Goal: Task Accomplishment & Management: Use online tool/utility

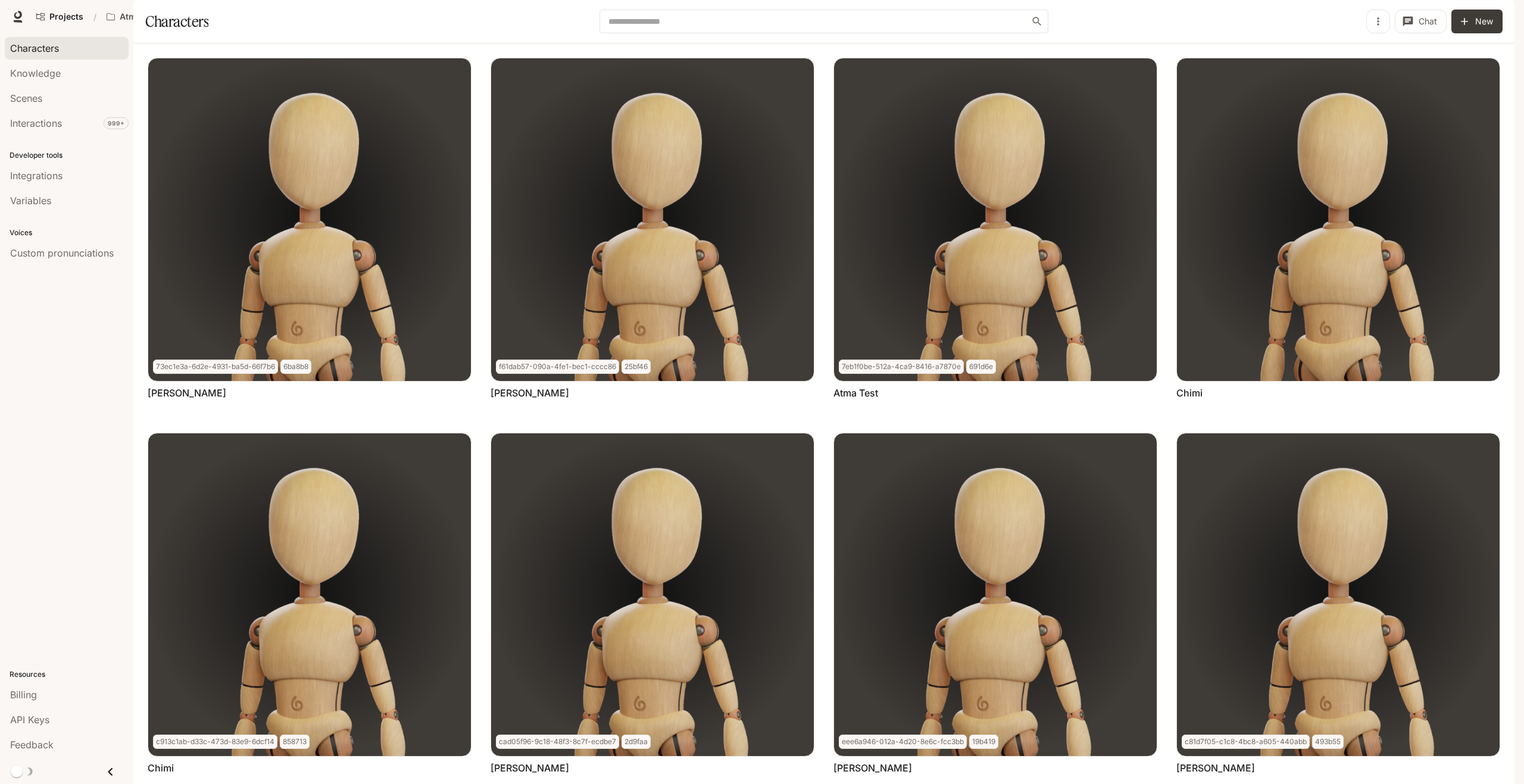
click at [1500, 16] on icon "button" at bounding box center [1497, 16] width 9 height 9
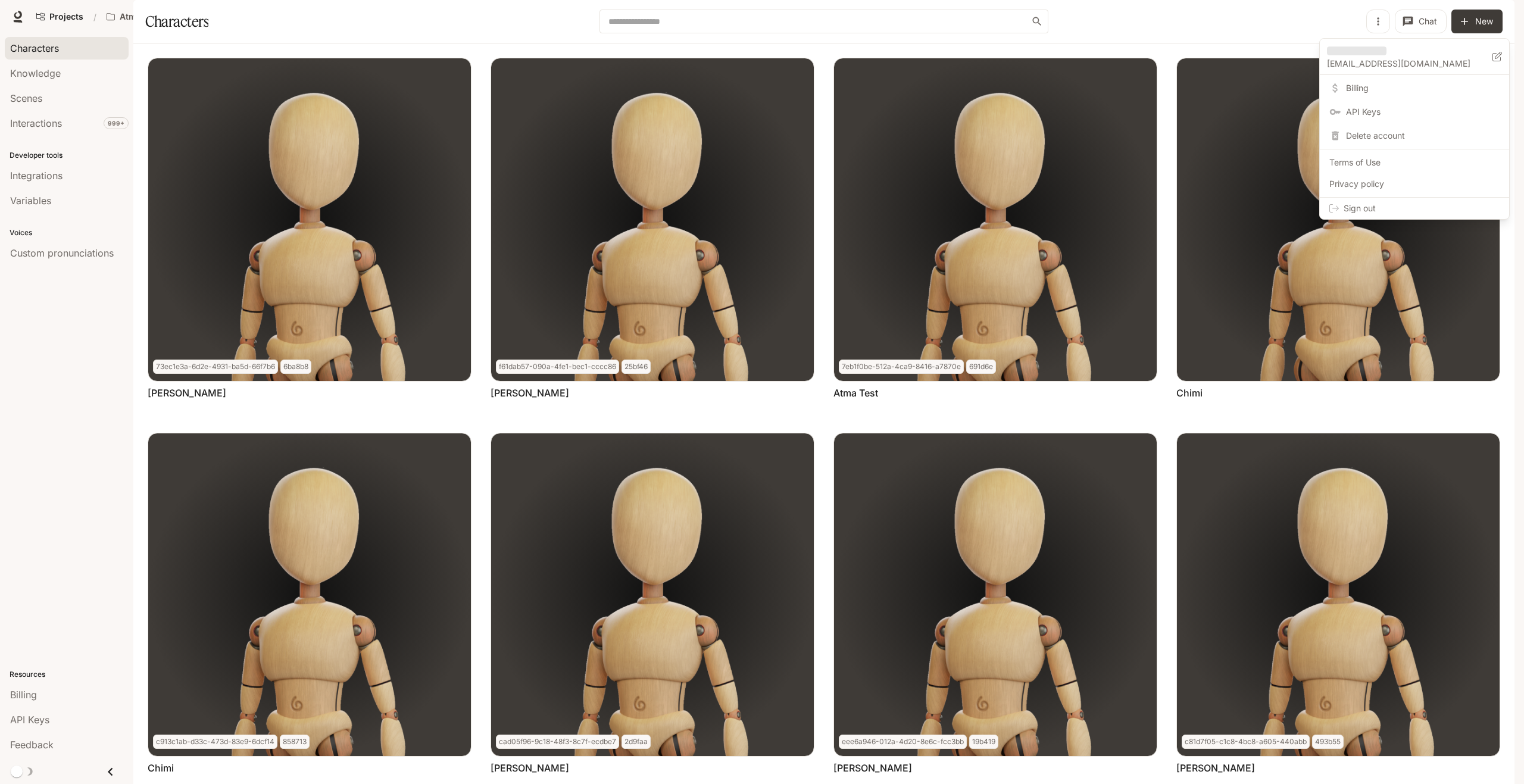
click at [1391, 53] on div "contact@atmacore.com" at bounding box center [1410, 56] width 166 height 26
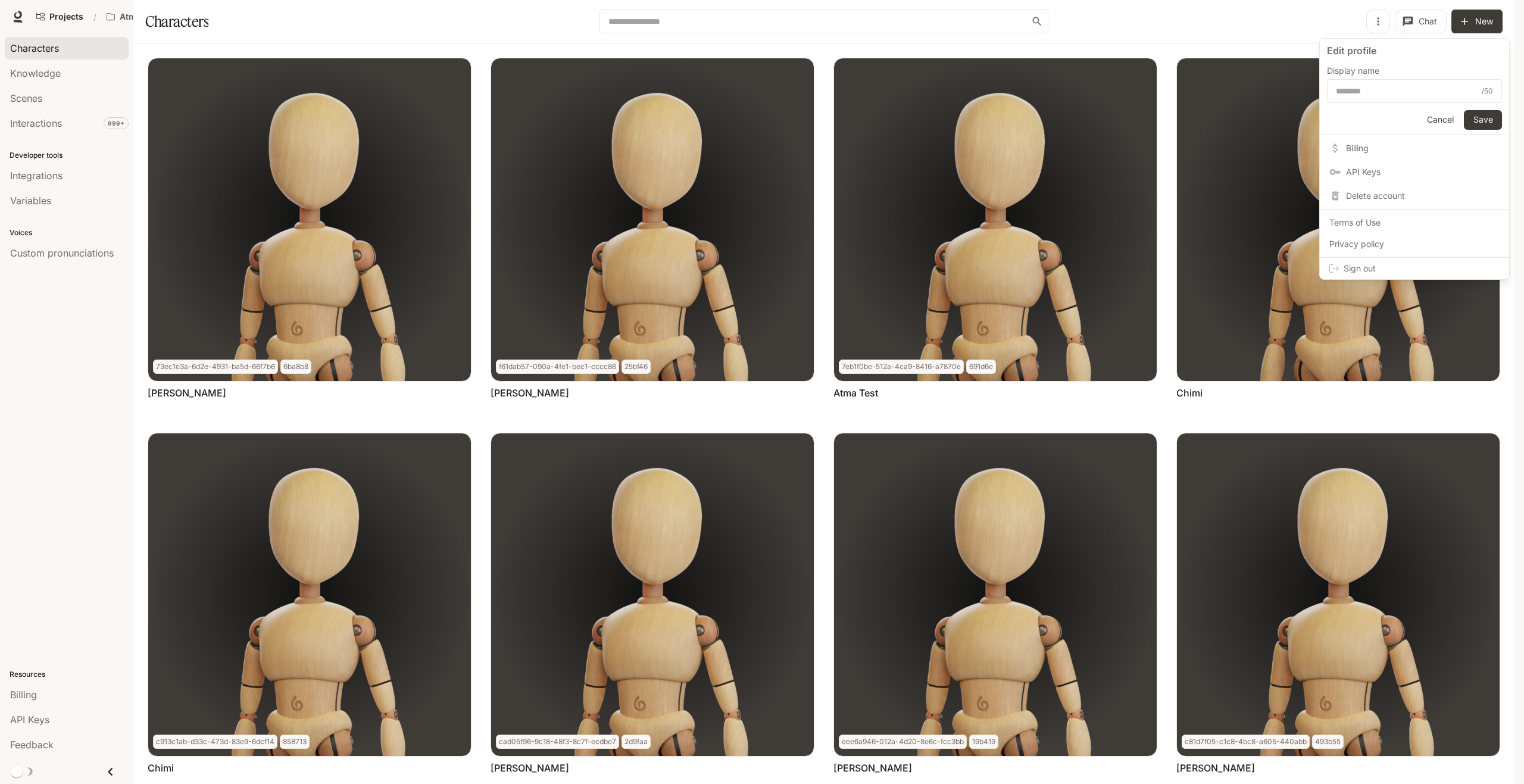
click at [1399, 61] on form "Edit profile Display name / 50 ​ Cancel Save" at bounding box center [1414, 87] width 189 height 96
click at [1445, 111] on button "Cancel" at bounding box center [1440, 119] width 38 height 19
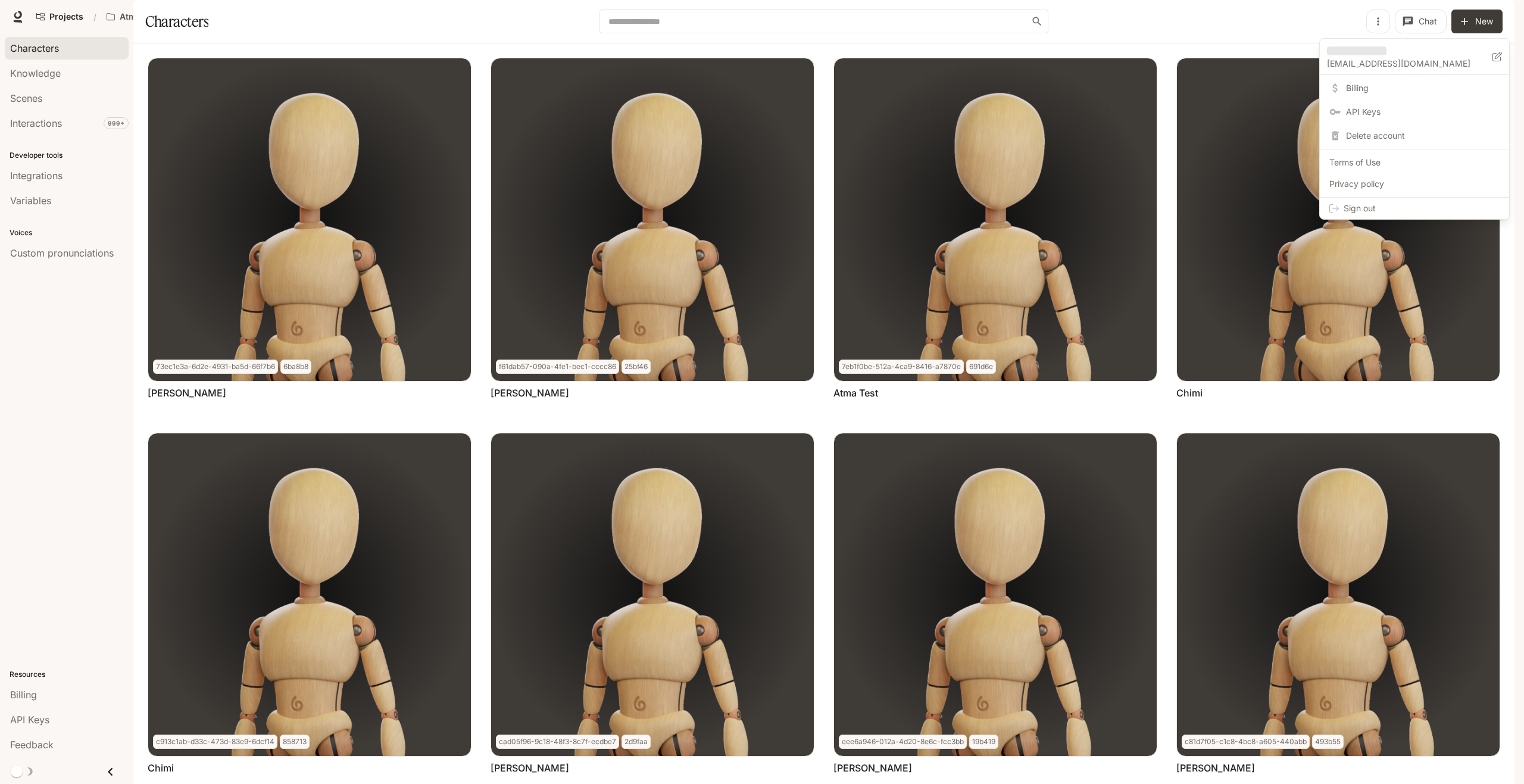
click at [1378, 98] on link "Billing" at bounding box center [1414, 88] width 184 height 21
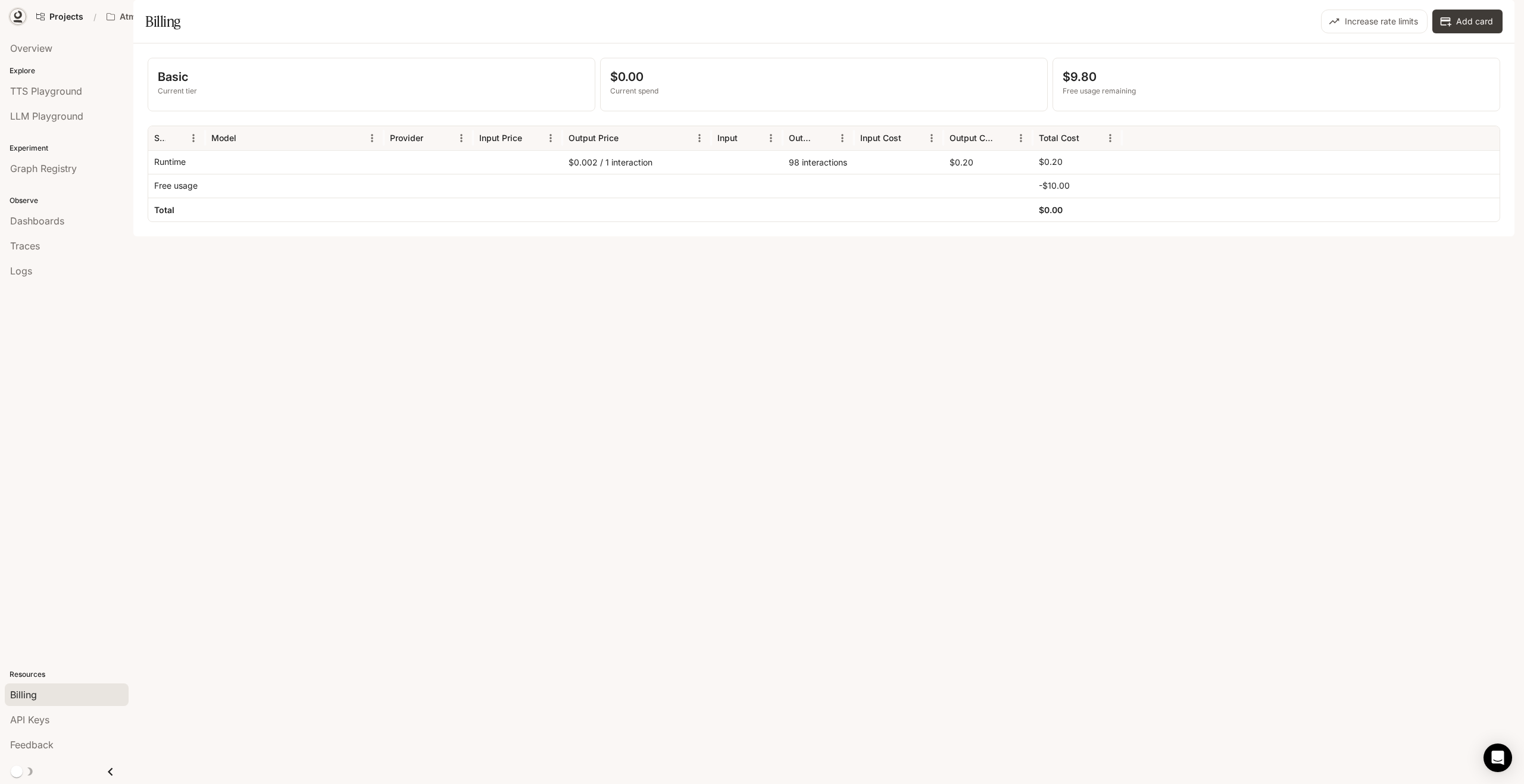
click at [18, 19] on icon at bounding box center [18, 14] width 8 height 8
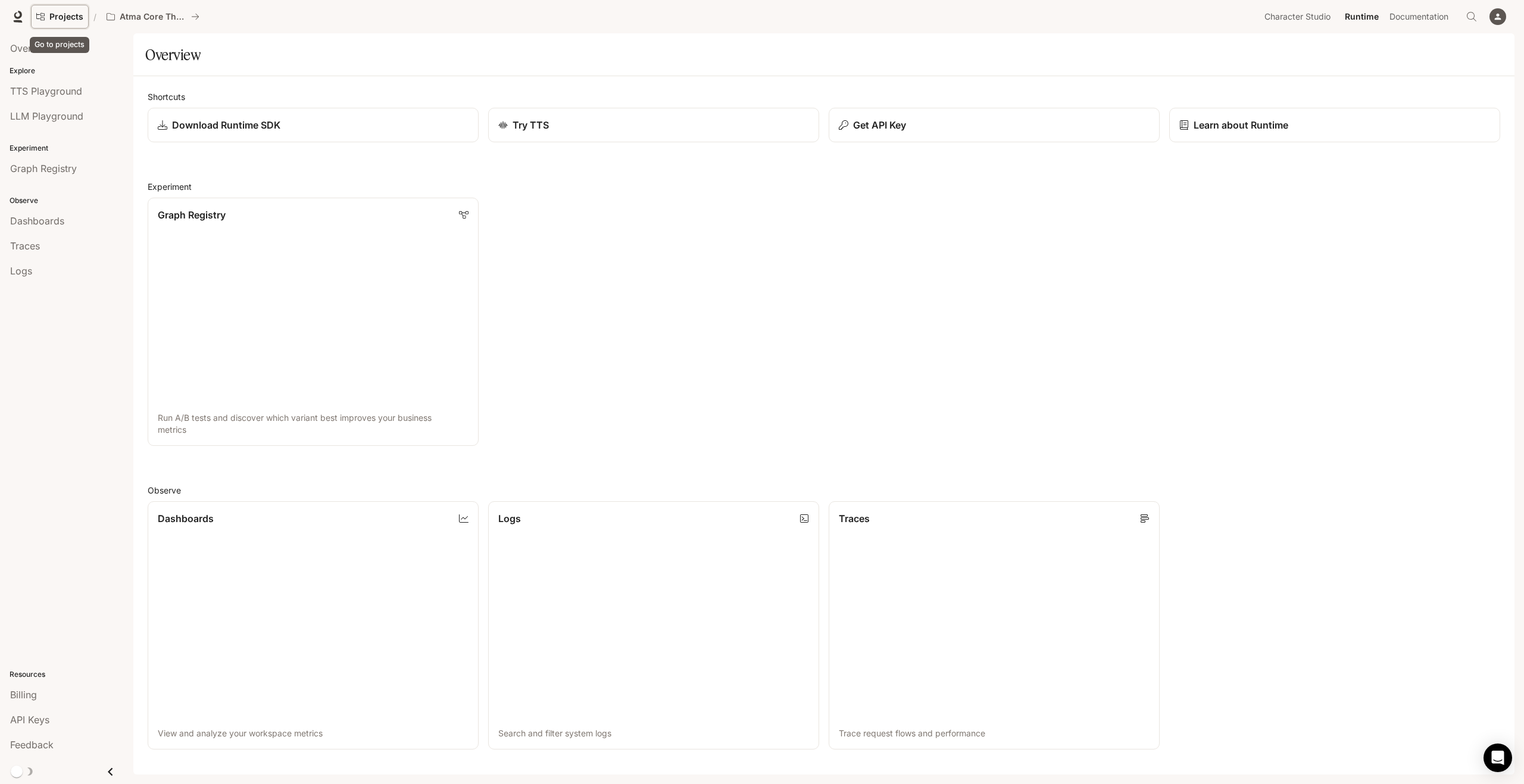
click at [66, 16] on span "Projects" at bounding box center [66, 17] width 34 height 10
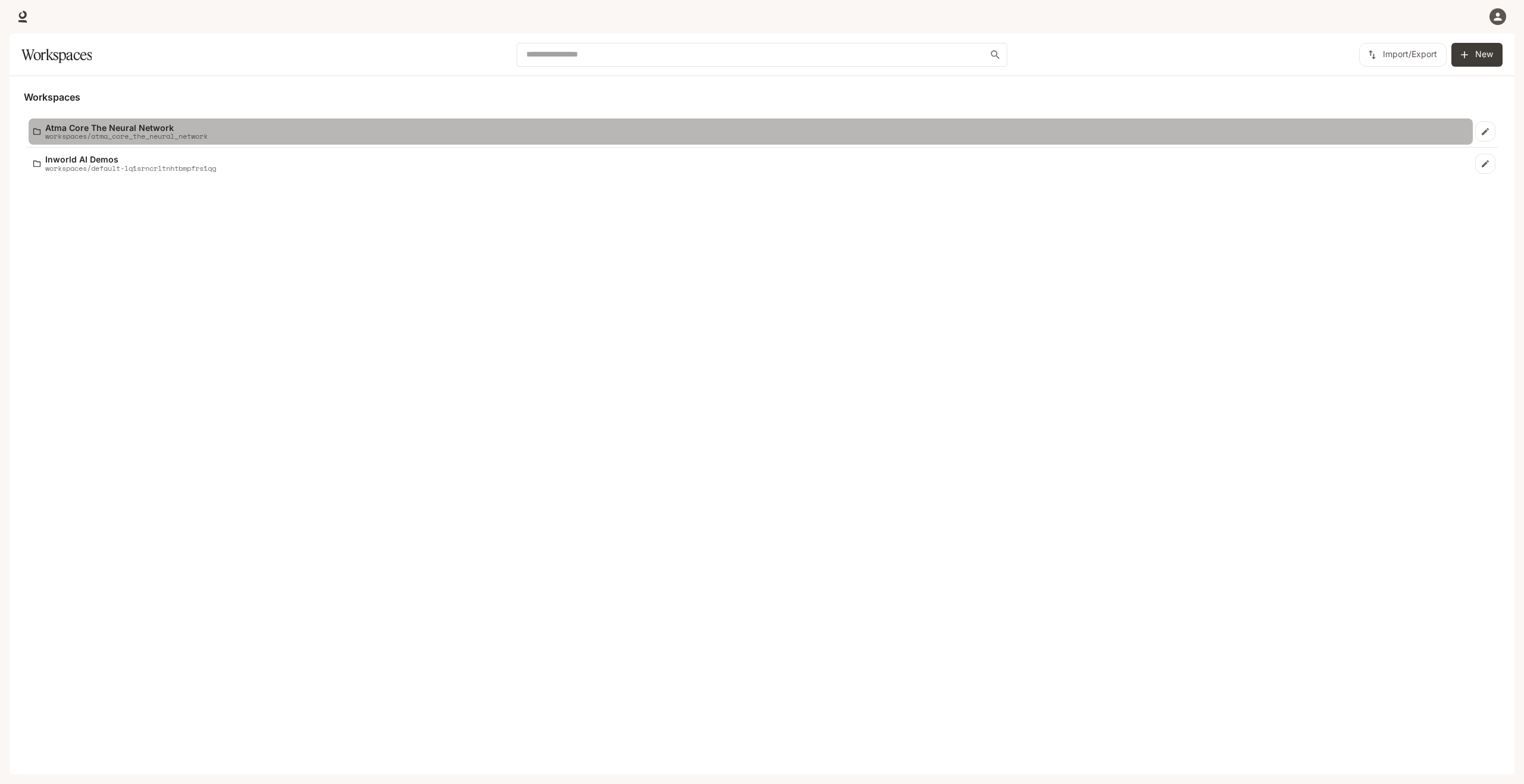
click at [121, 128] on p "Atma Core The Neural Network" at bounding box center [126, 128] width 163 height 9
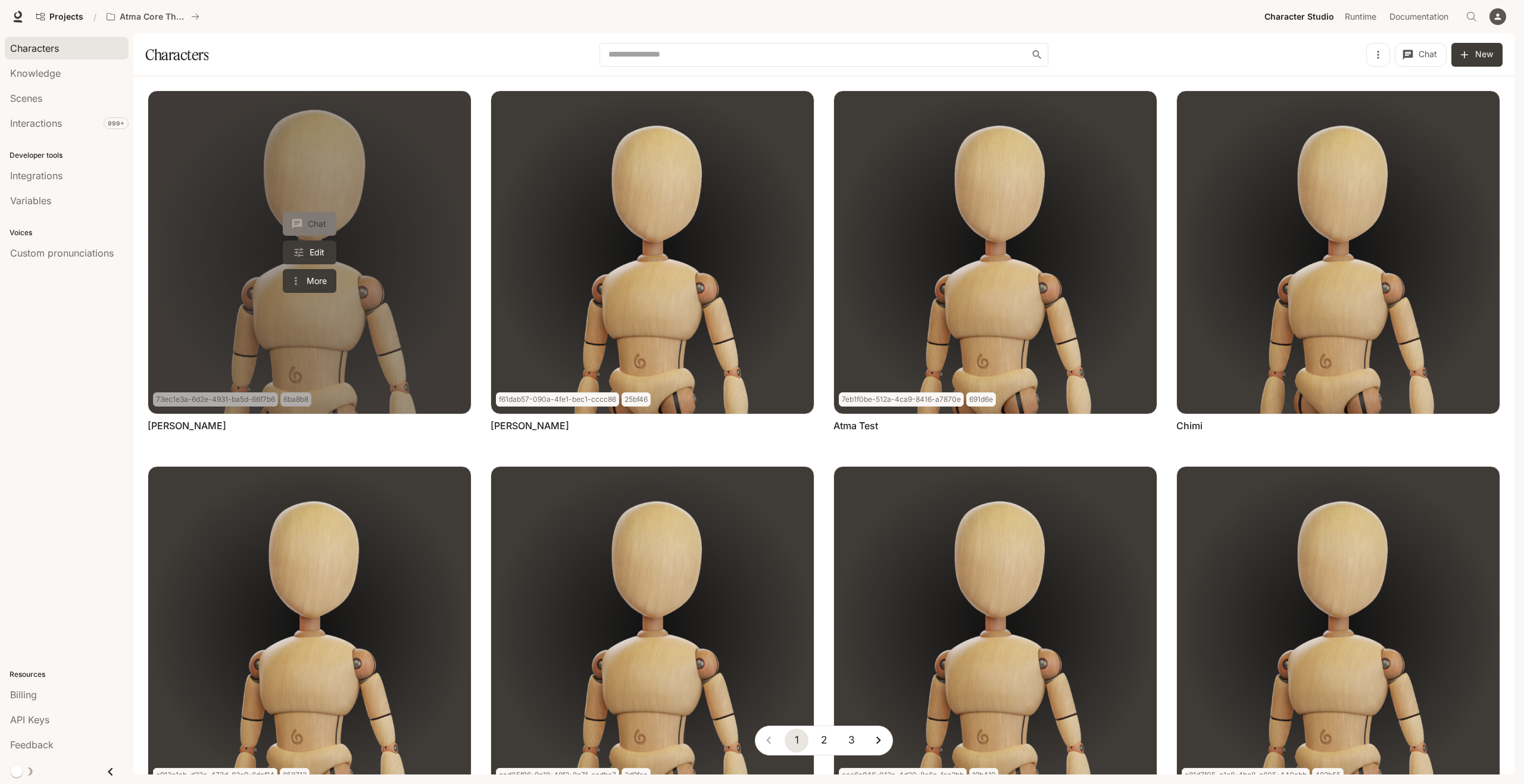
click at [326, 226] on button "Chat" at bounding box center [310, 224] width 54 height 24
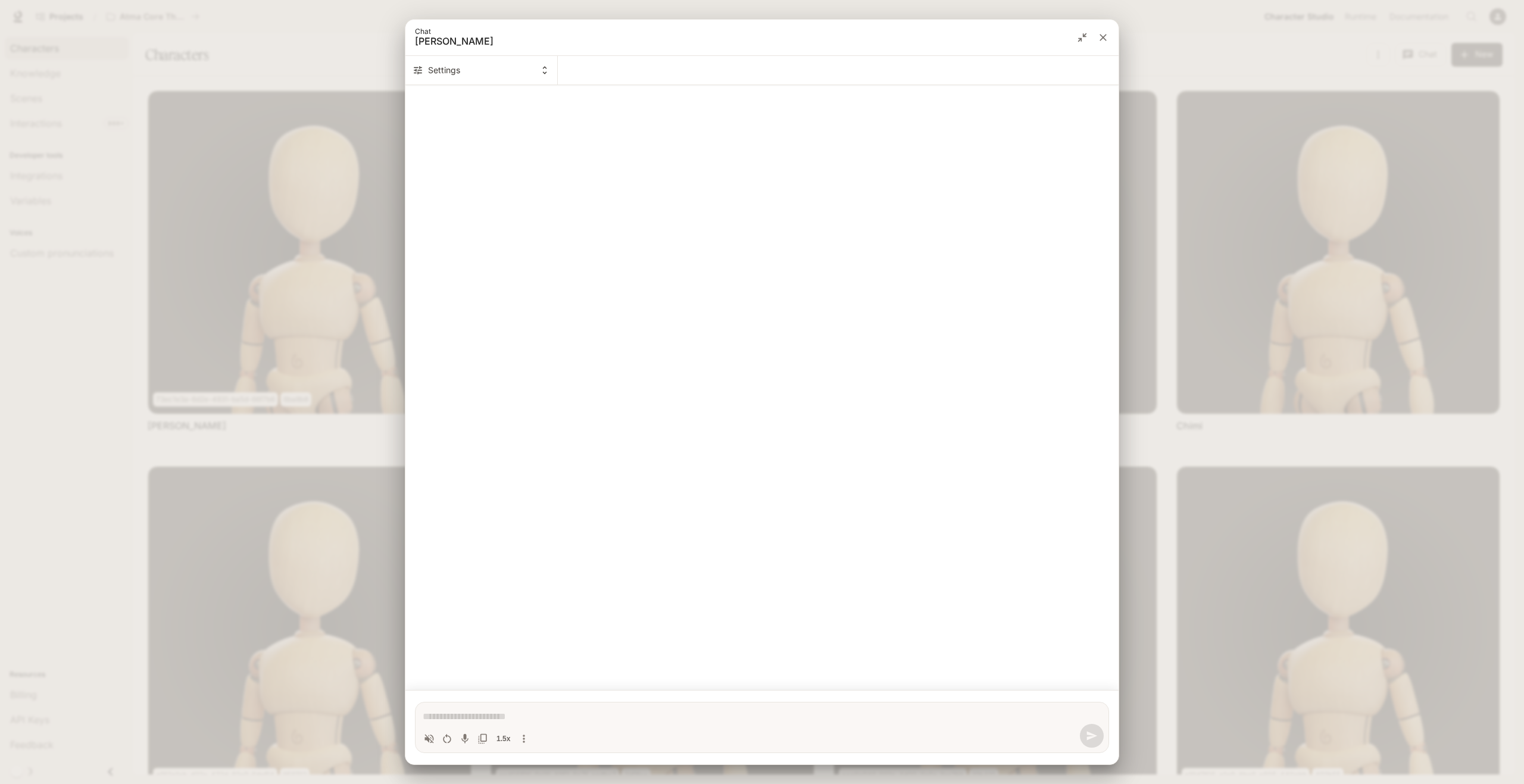
type textarea "*"
click at [1105, 38] on icon "close" at bounding box center [1103, 37] width 12 height 12
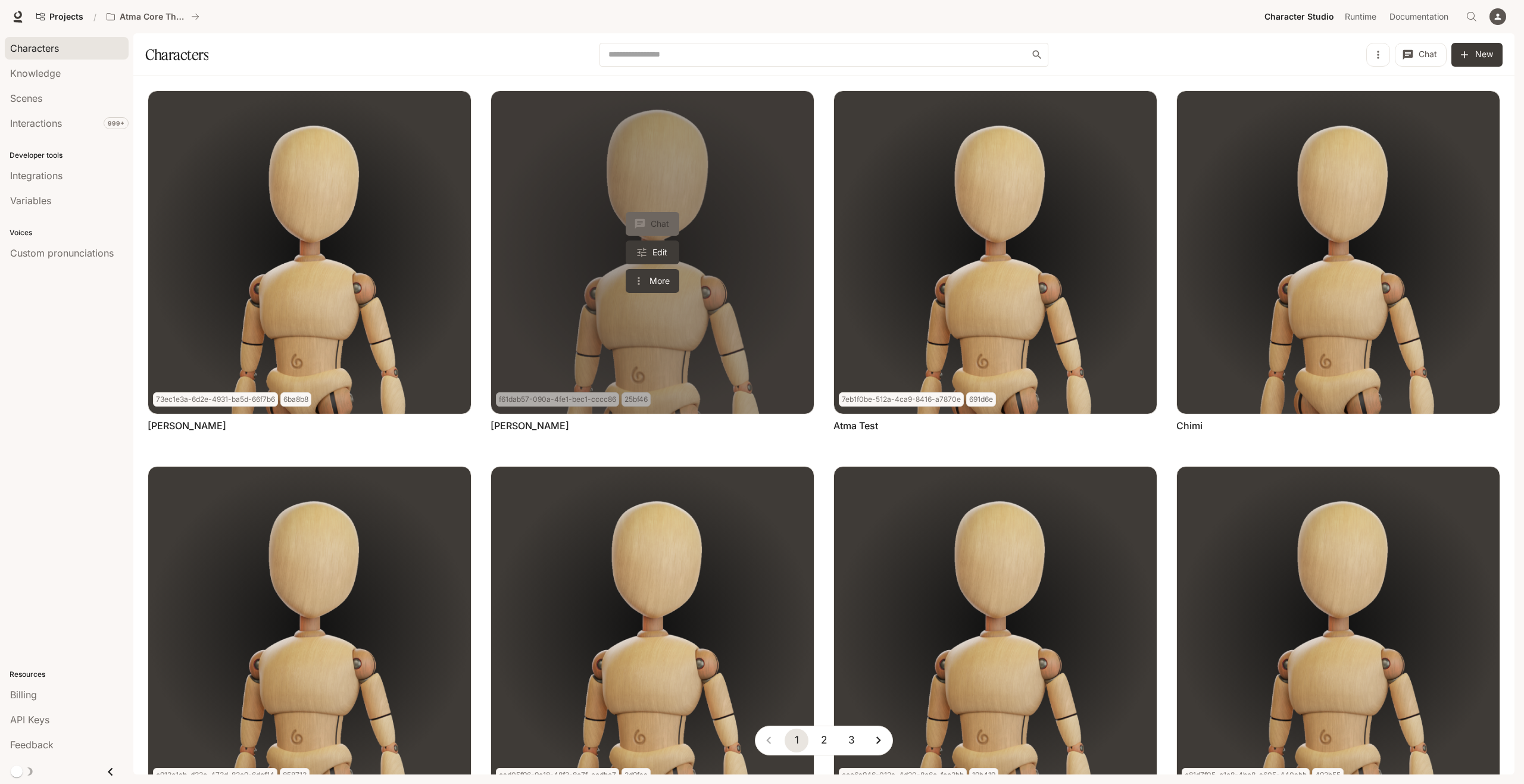
click at [651, 218] on button "Chat" at bounding box center [652, 224] width 54 height 24
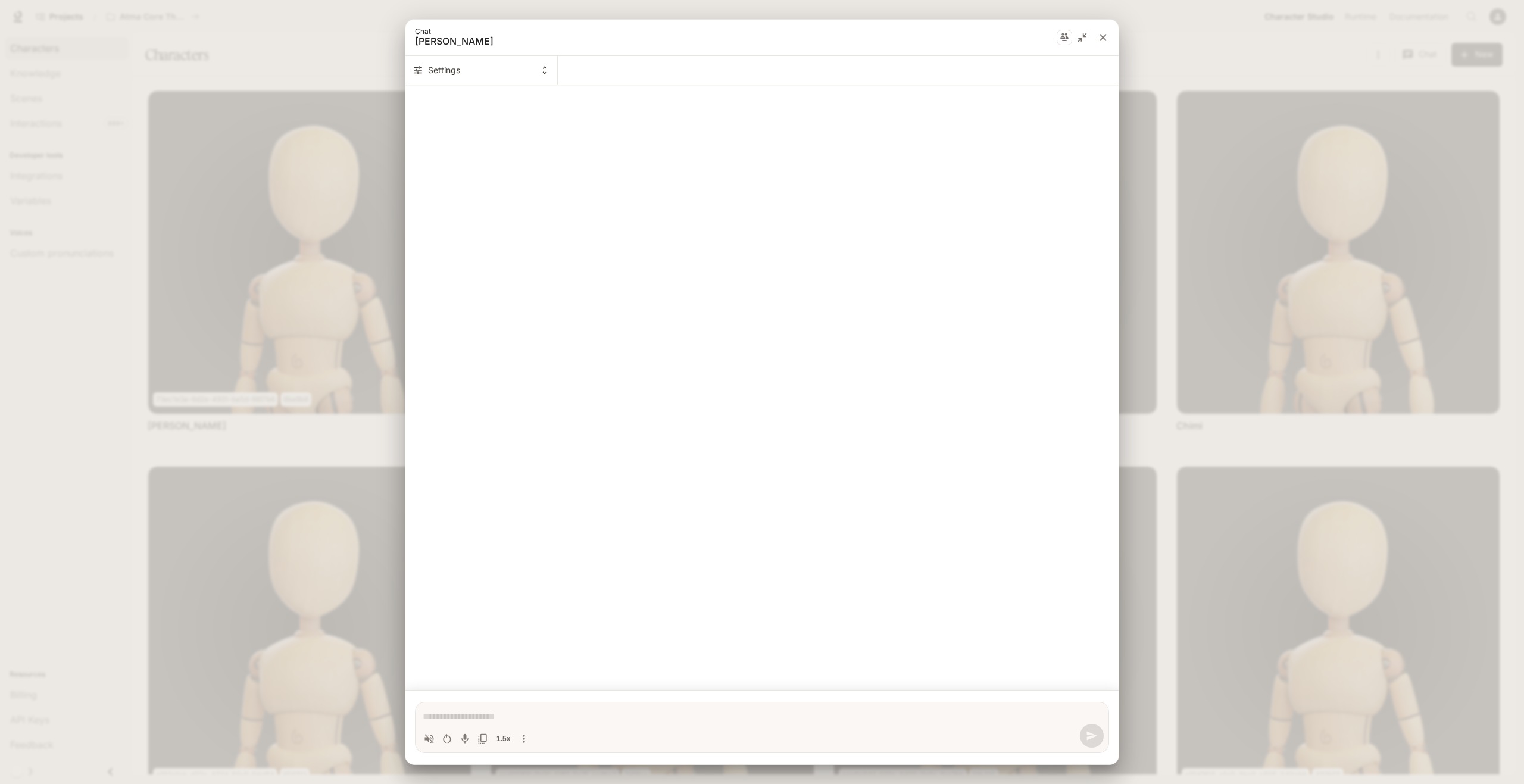
type textarea "*"
click at [1103, 44] on button "close" at bounding box center [1103, 38] width 21 height 21
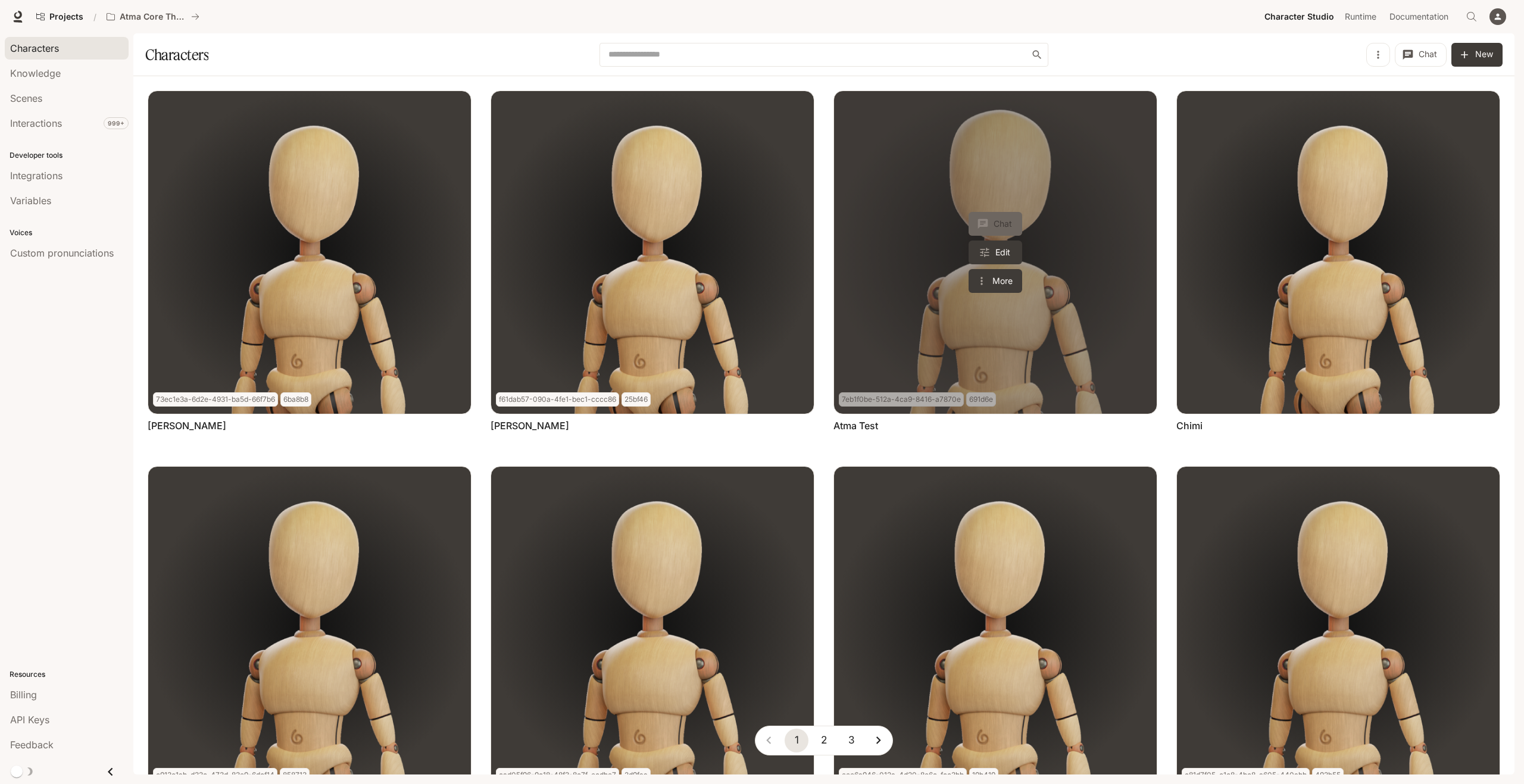
click at [995, 223] on button "Chat" at bounding box center [996, 224] width 54 height 24
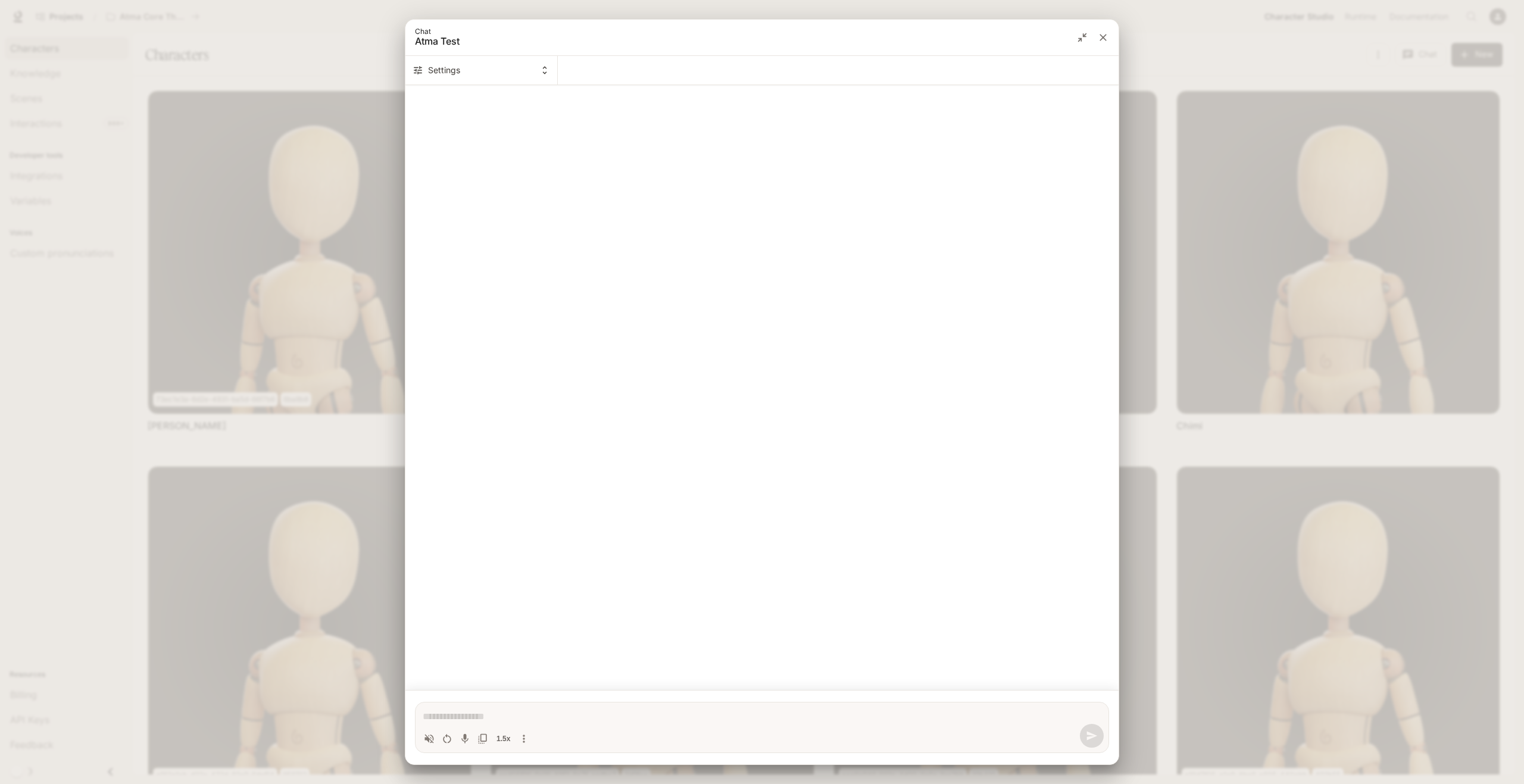
type textarea "*"
click at [1108, 36] on icon "close" at bounding box center [1103, 37] width 12 height 12
